Goal: Find specific page/section: Find specific page/section

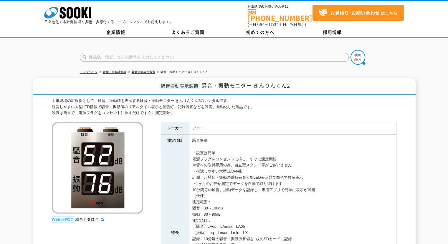
click at [230, 56] on input "text" at bounding box center [214, 57] width 269 height 9
type input "き"
type input "X5"
click at [351, 50] on button at bounding box center [358, 57] width 15 height 15
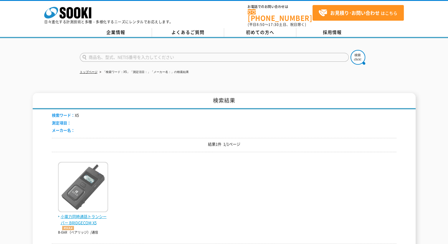
click at [94, 193] on img at bounding box center [83, 188] width 50 height 52
